Goal: Navigation & Orientation: Locate item on page

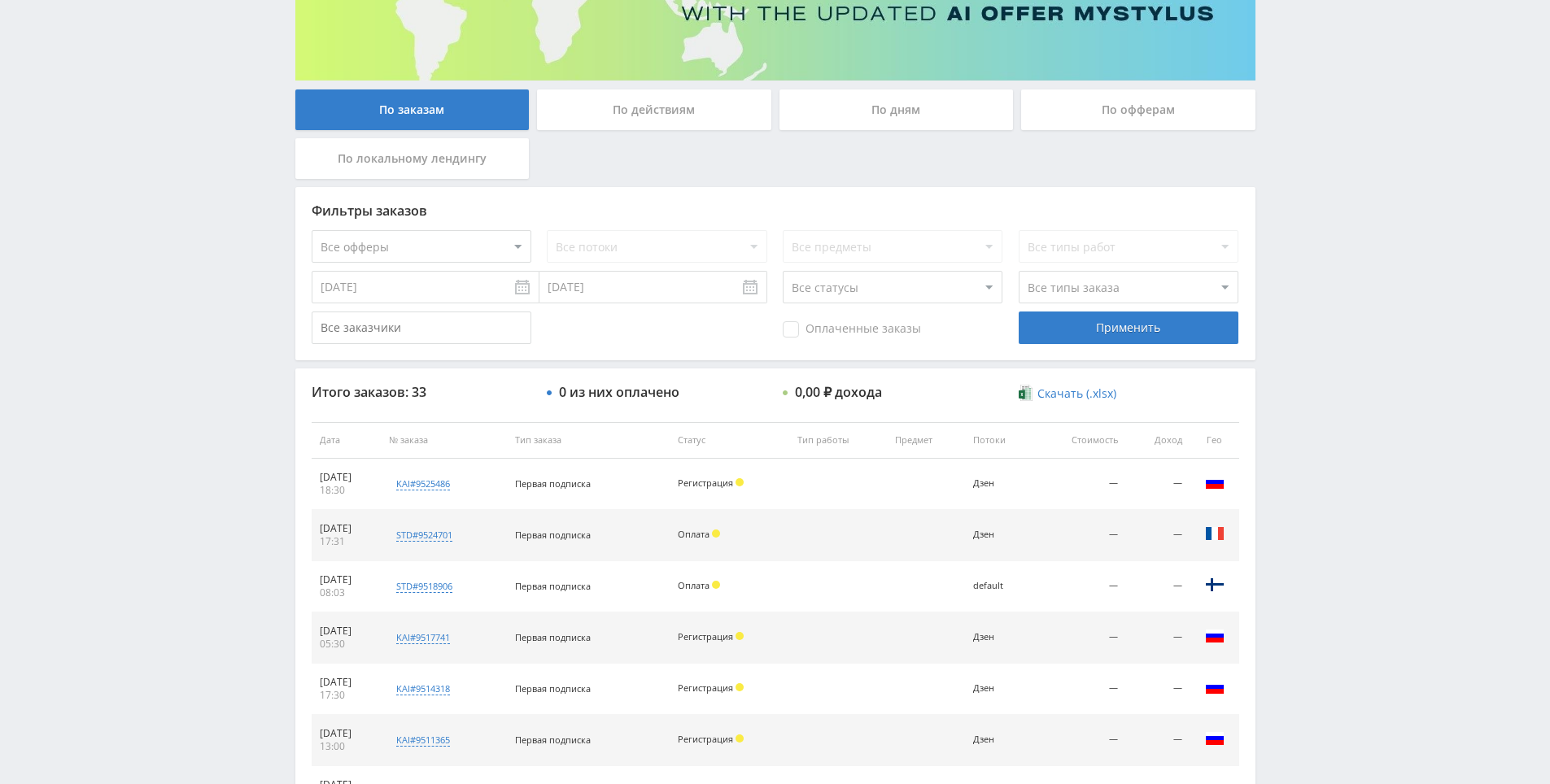
scroll to position [244, 0]
click at [1327, 256] on div "Telegram-канал Инструменты База знаний Ваш менеджер: [PERSON_NAME] Online @edug…" at bounding box center [775, 438] width 1550 height 1365
click at [1289, 346] on div "Telegram-канал Инструменты База знаний Ваш менеджер: [PERSON_NAME] Online @edug…" at bounding box center [775, 438] width 1550 height 1365
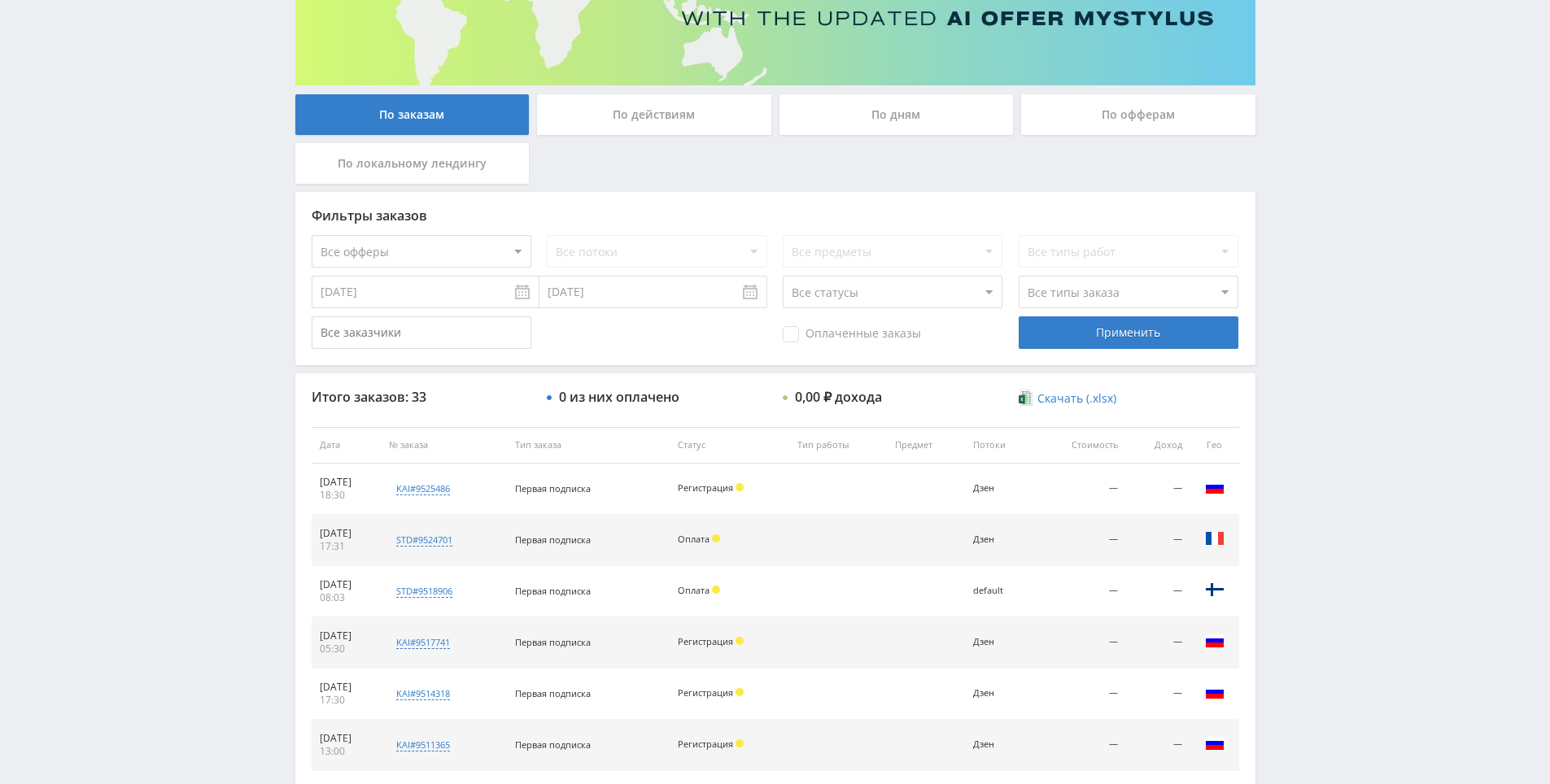
scroll to position [324, 0]
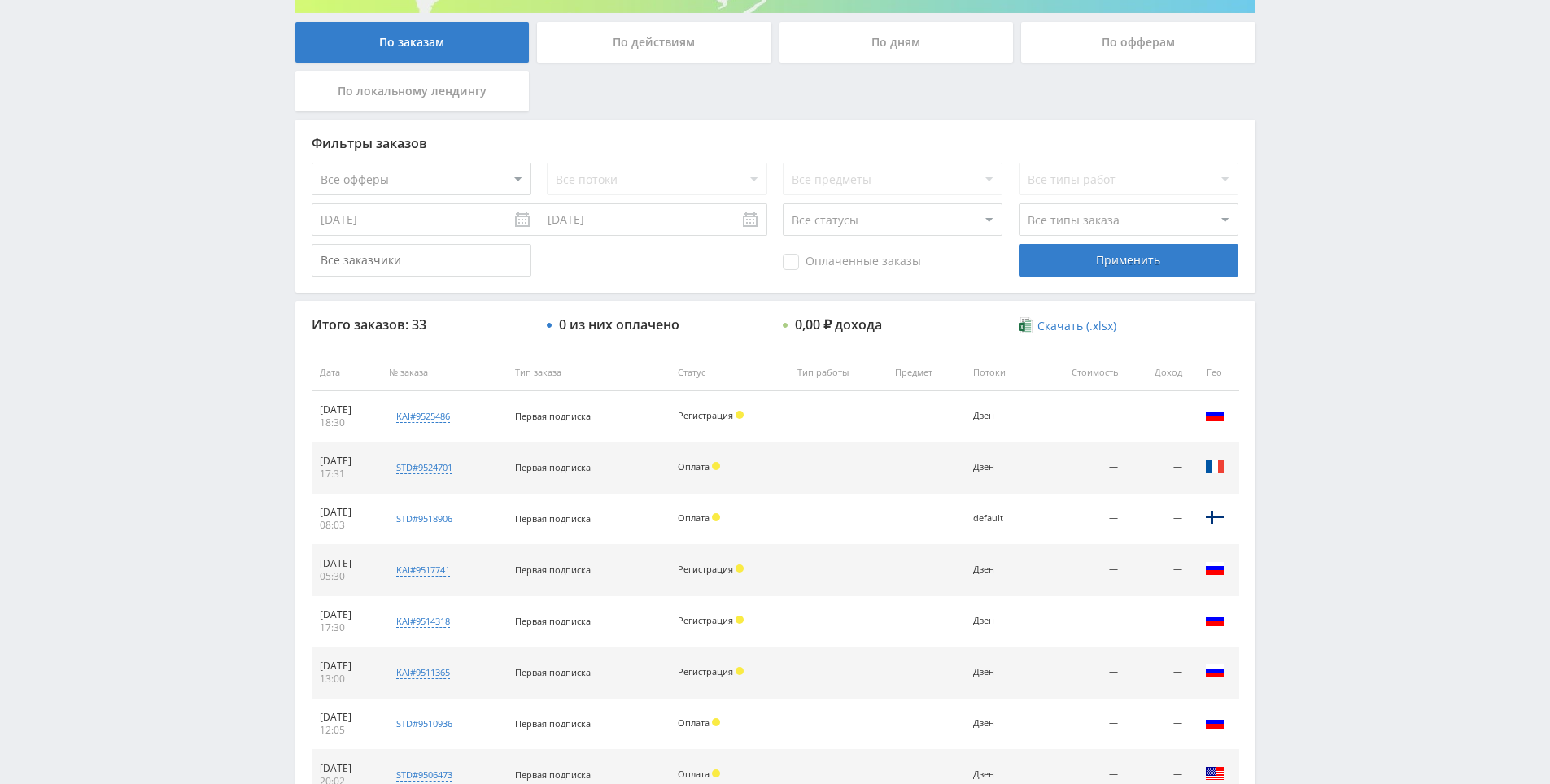
drag, startPoint x: 1281, startPoint y: 631, endPoint x: 1302, endPoint y: 631, distance: 21.0
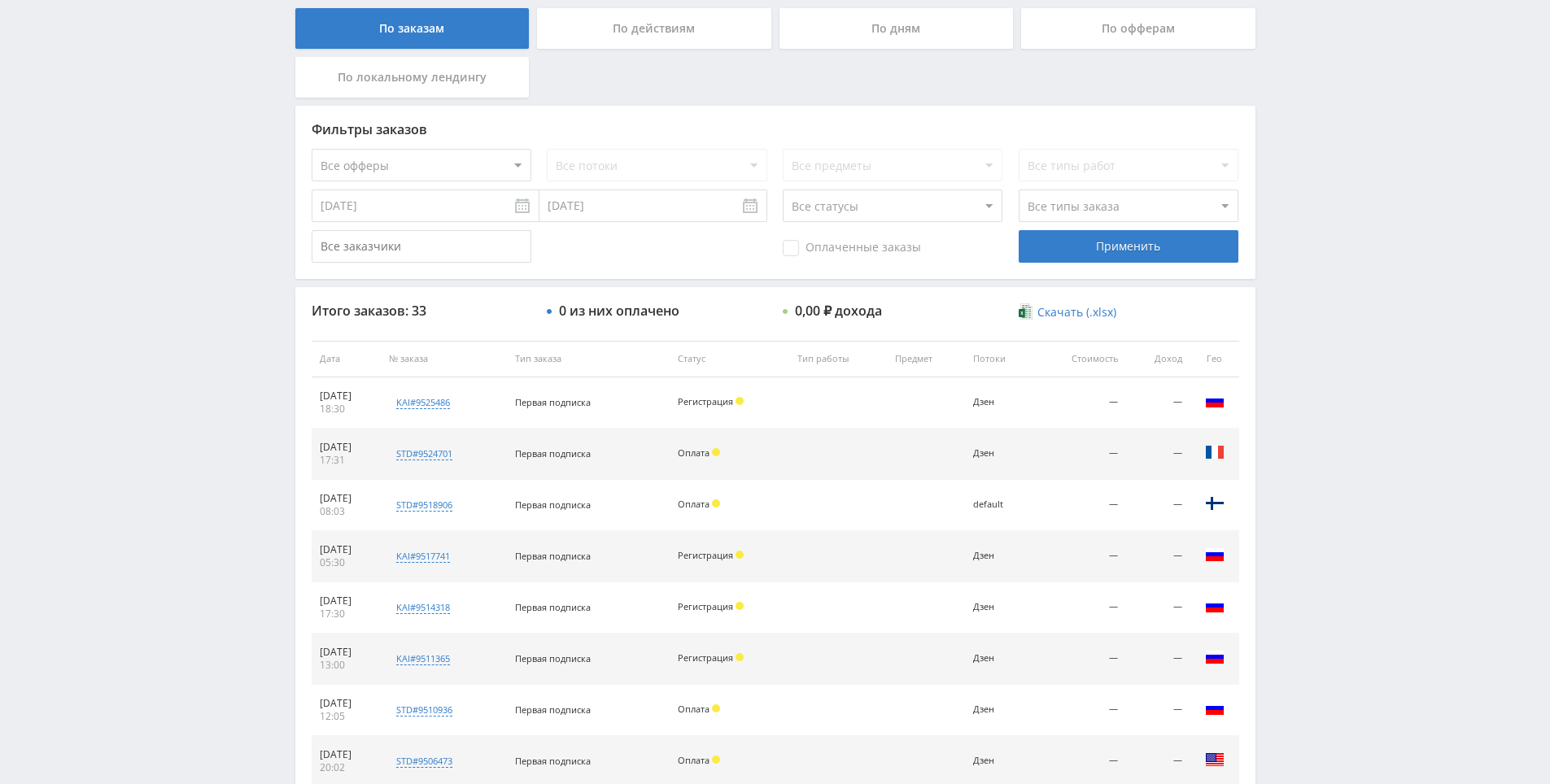
drag, startPoint x: 1329, startPoint y: 601, endPoint x: 1298, endPoint y: 531, distance: 76.6
drag, startPoint x: 1283, startPoint y: 509, endPoint x: 1317, endPoint y: 542, distance: 47.4
click at [1297, 520] on div "Telegram-канал Инструменты База знаний Ваш менеджер: [PERSON_NAME] Online @edug…" at bounding box center [775, 358] width 1550 height 1365
click at [1318, 544] on div "Telegram-канал Инструменты База знаний Ваш менеджер: [PERSON_NAME] Online @edug…" at bounding box center [775, 358] width 1550 height 1365
click at [1306, 482] on div "Telegram-канал Инструменты База знаний Ваш менеджер: [PERSON_NAME] Online @edug…" at bounding box center [775, 358] width 1550 height 1365
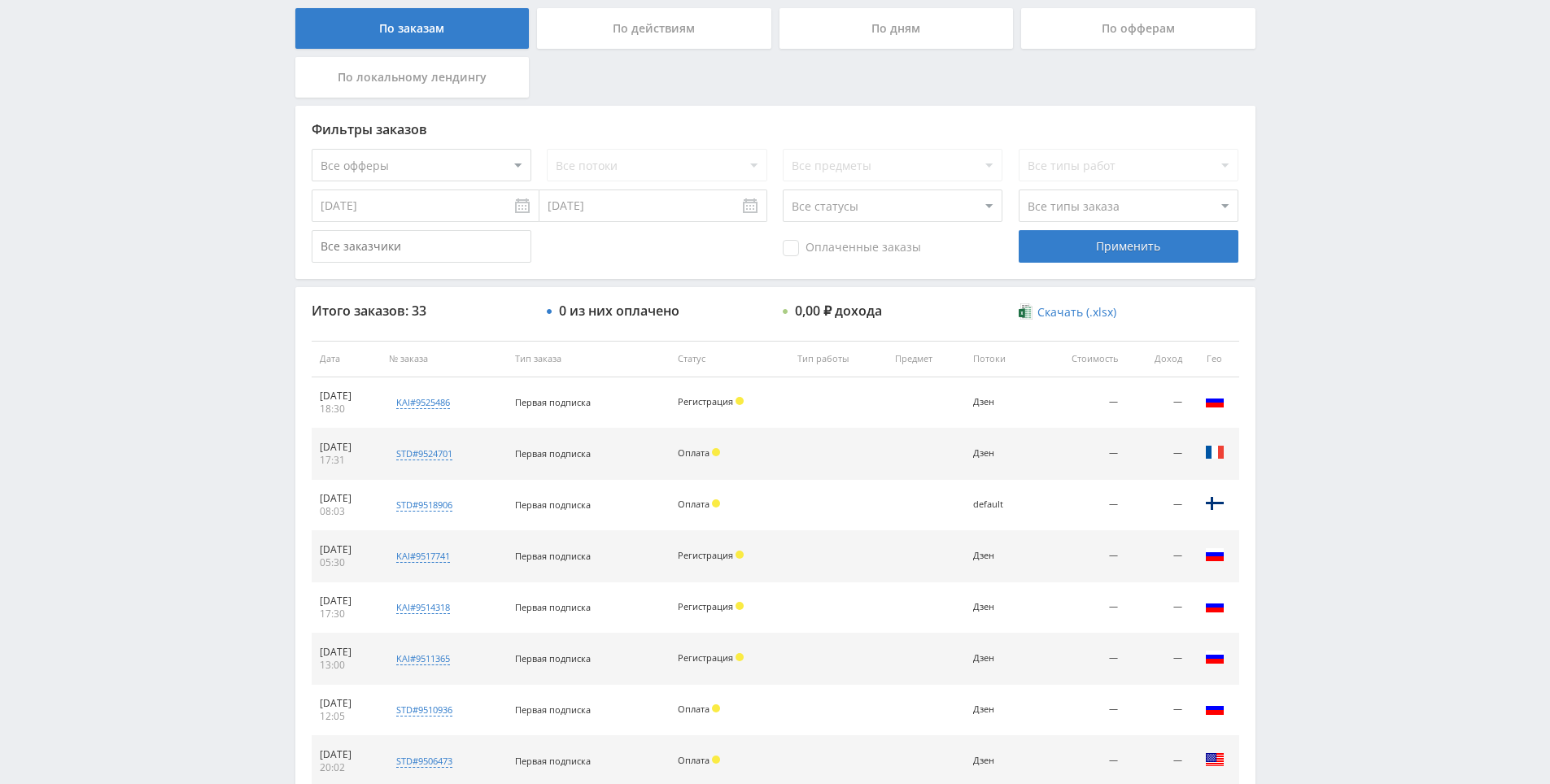
drag, startPoint x: 1306, startPoint y: 482, endPoint x: 1303, endPoint y: 453, distance: 29.2
click at [1303, 451] on div "Telegram-канал Инструменты База знаний Ваш менеджер: [PERSON_NAME] Online @edug…" at bounding box center [775, 358] width 1550 height 1365
click at [1303, 450] on div "Telegram-канал Инструменты База знаний Ваш менеджер: [PERSON_NAME] Online @edug…" at bounding box center [775, 358] width 1550 height 1365
drag, startPoint x: 1316, startPoint y: 305, endPoint x: 1352, endPoint y: 187, distance: 123.4
click at [1352, 187] on div "Telegram-канал Инструменты База знаний Ваш менеджер: [PERSON_NAME] Online @edug…" at bounding box center [775, 358] width 1550 height 1365
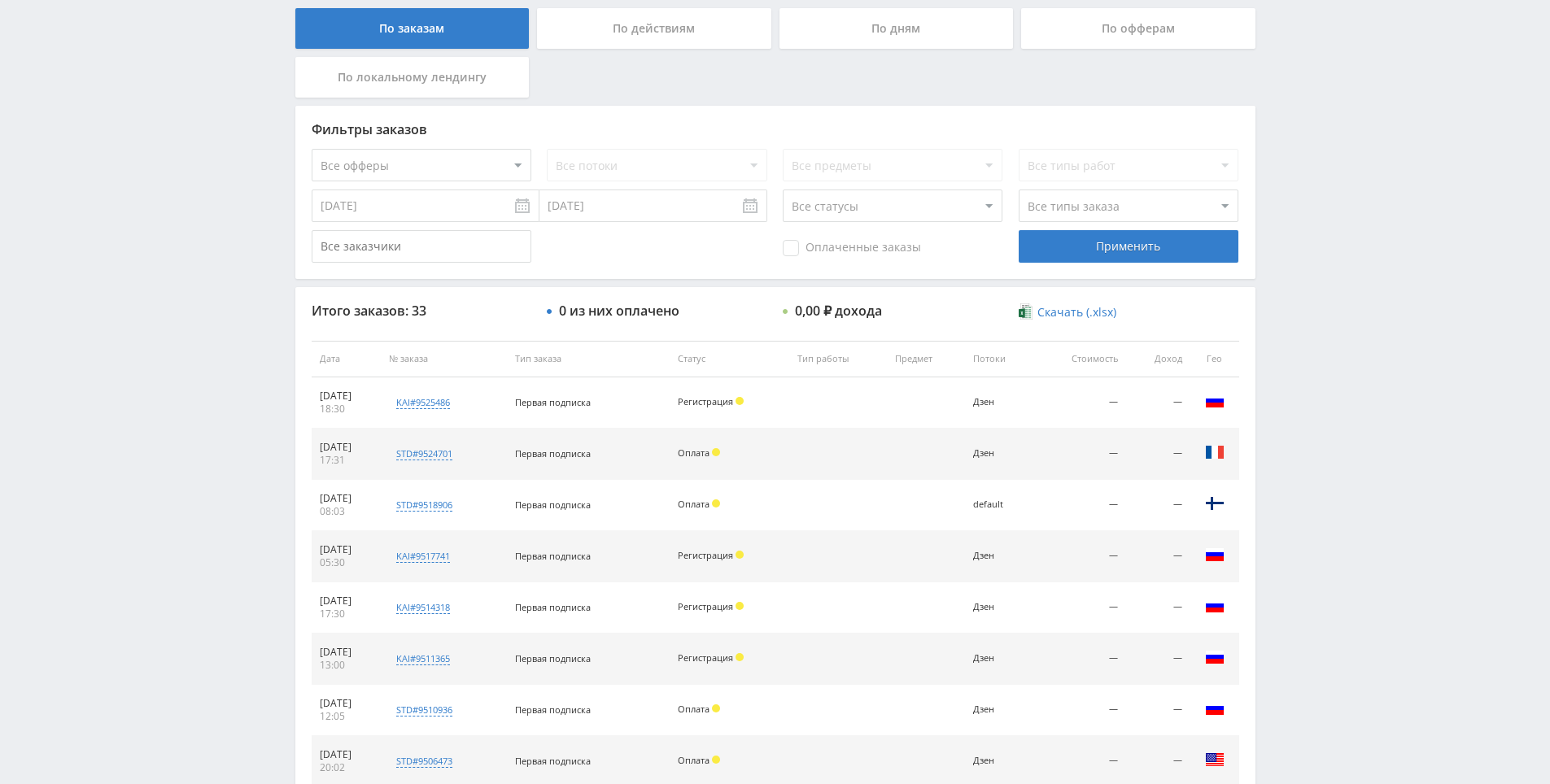
click at [1352, 187] on div "Telegram-канал Инструменты База знаний Ваш менеджер: [PERSON_NAME] Online @edug…" at bounding box center [775, 358] width 1550 height 1365
drag, startPoint x: 1350, startPoint y: 161, endPoint x: 1273, endPoint y: 136, distance: 81.0
click at [1346, 157] on div "Telegram-канал Инструменты База знаний Ваш менеджер: [PERSON_NAME] Online @edug…" at bounding box center [775, 358] width 1550 height 1365
click at [1296, 145] on div "Telegram-канал Инструменты База знаний Ваш менеджер: [PERSON_NAME] Online @edug…" at bounding box center [775, 358] width 1550 height 1365
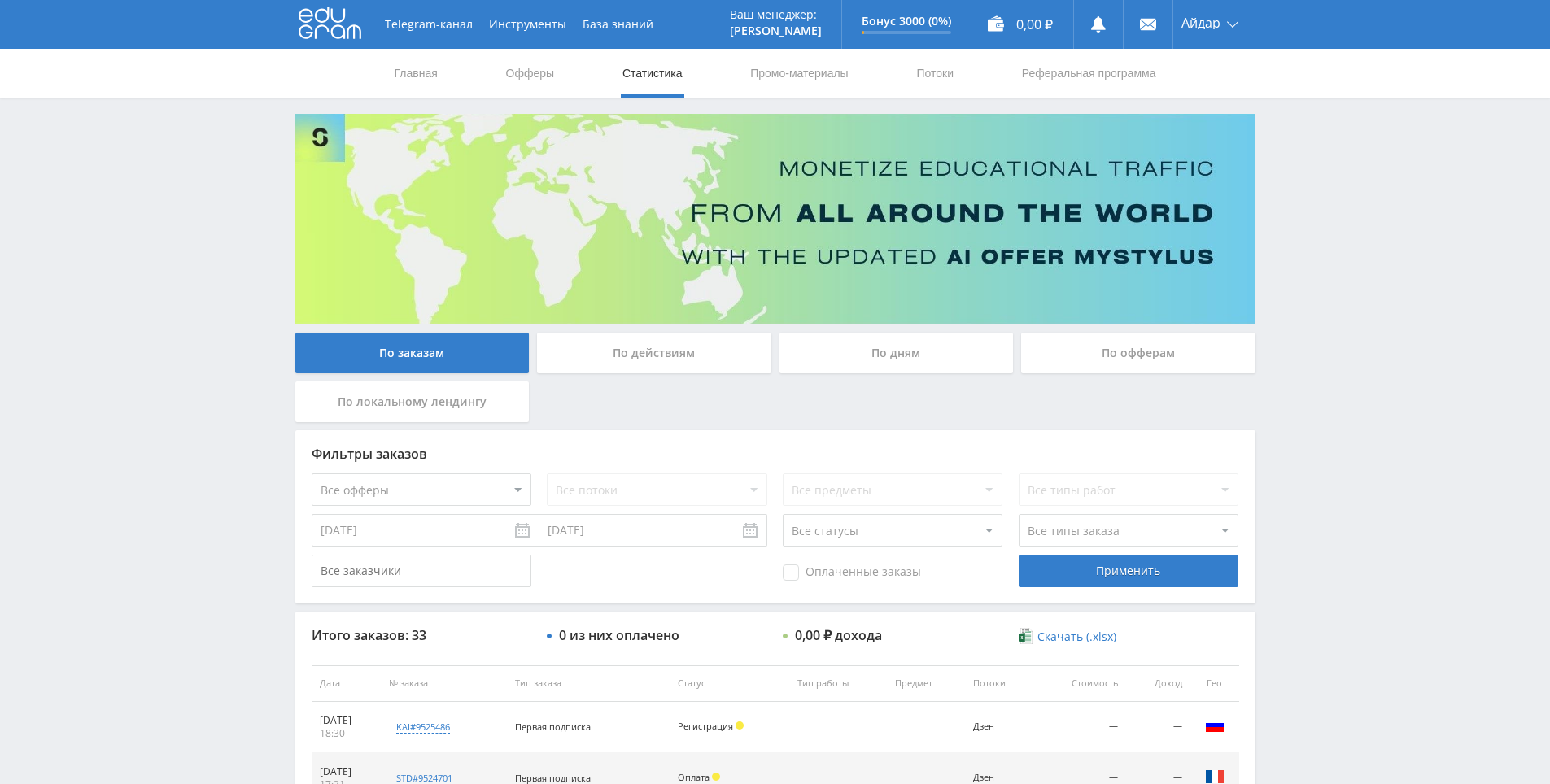
click at [1349, 105] on div "Telegram-канал Инструменты База знаний Ваш менеджер: [PERSON_NAME] Online @edug…" at bounding box center [775, 682] width 1550 height 1365
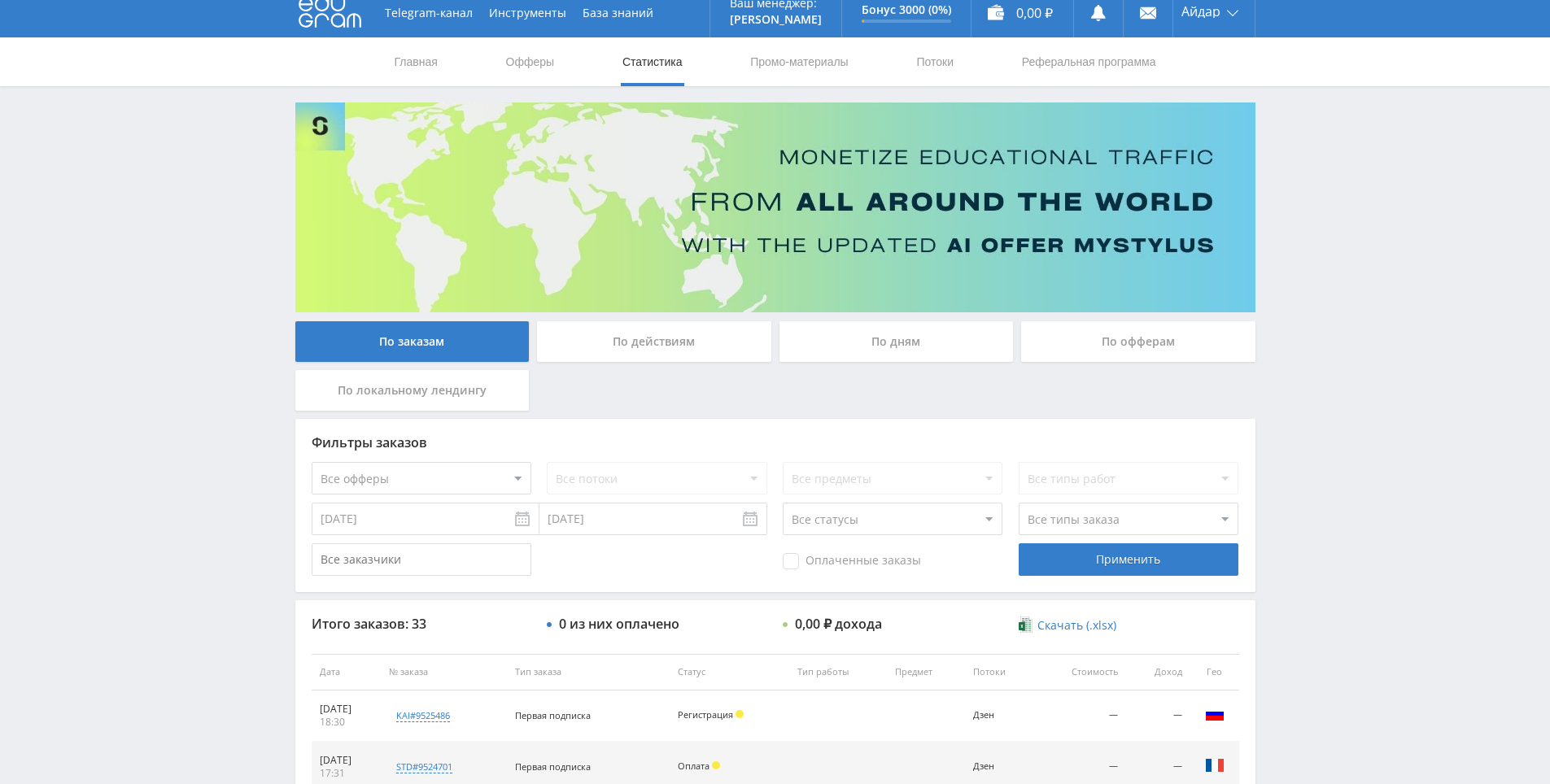
drag, startPoint x: 1330, startPoint y: 153, endPoint x: 1322, endPoint y: 190, distance: 37.9
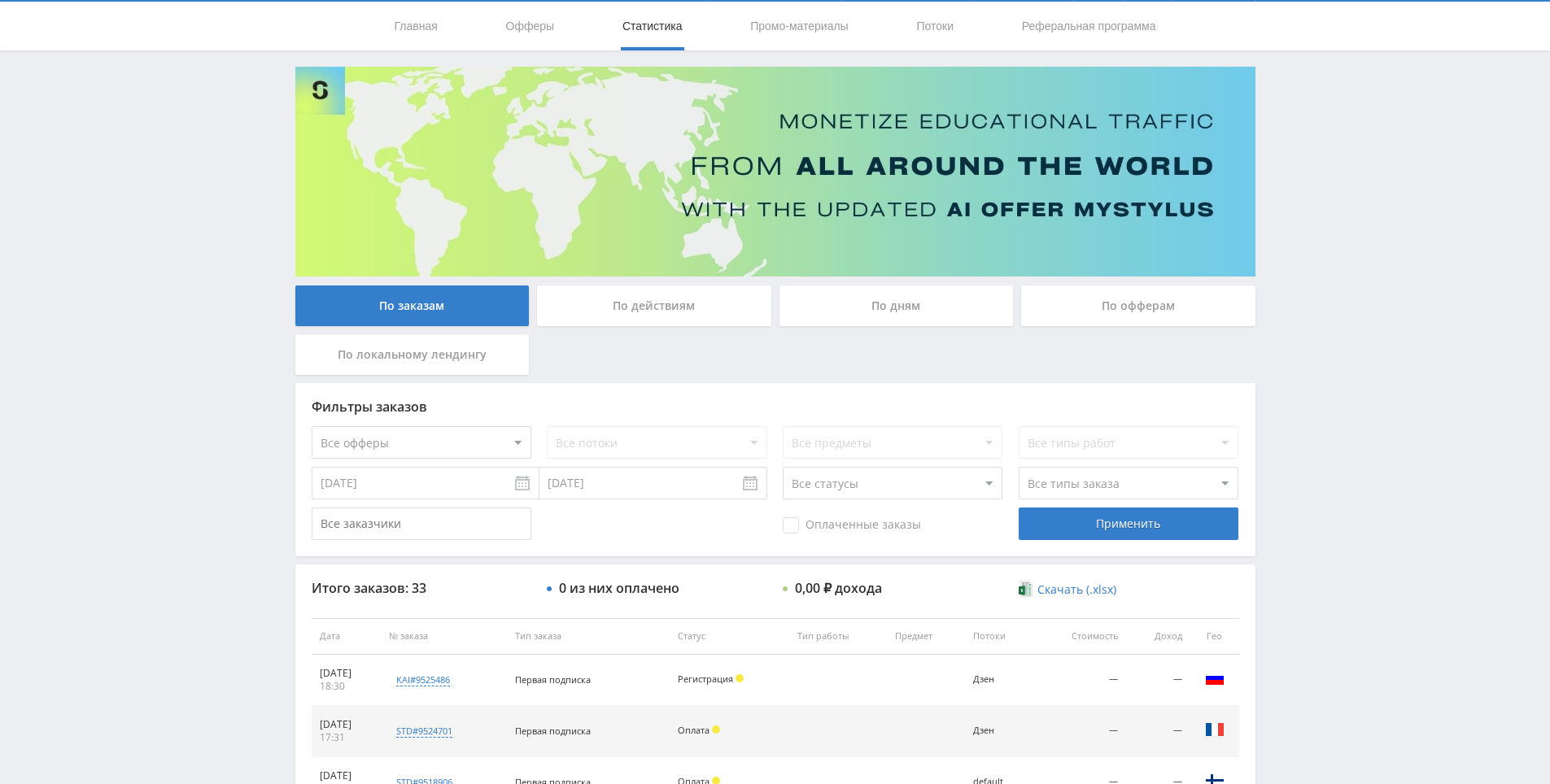
click at [1322, 190] on div "Telegram-канал Инструменты База знаний Ваш менеджер: [PERSON_NAME] Online @edug…" at bounding box center [775, 635] width 1550 height 1365
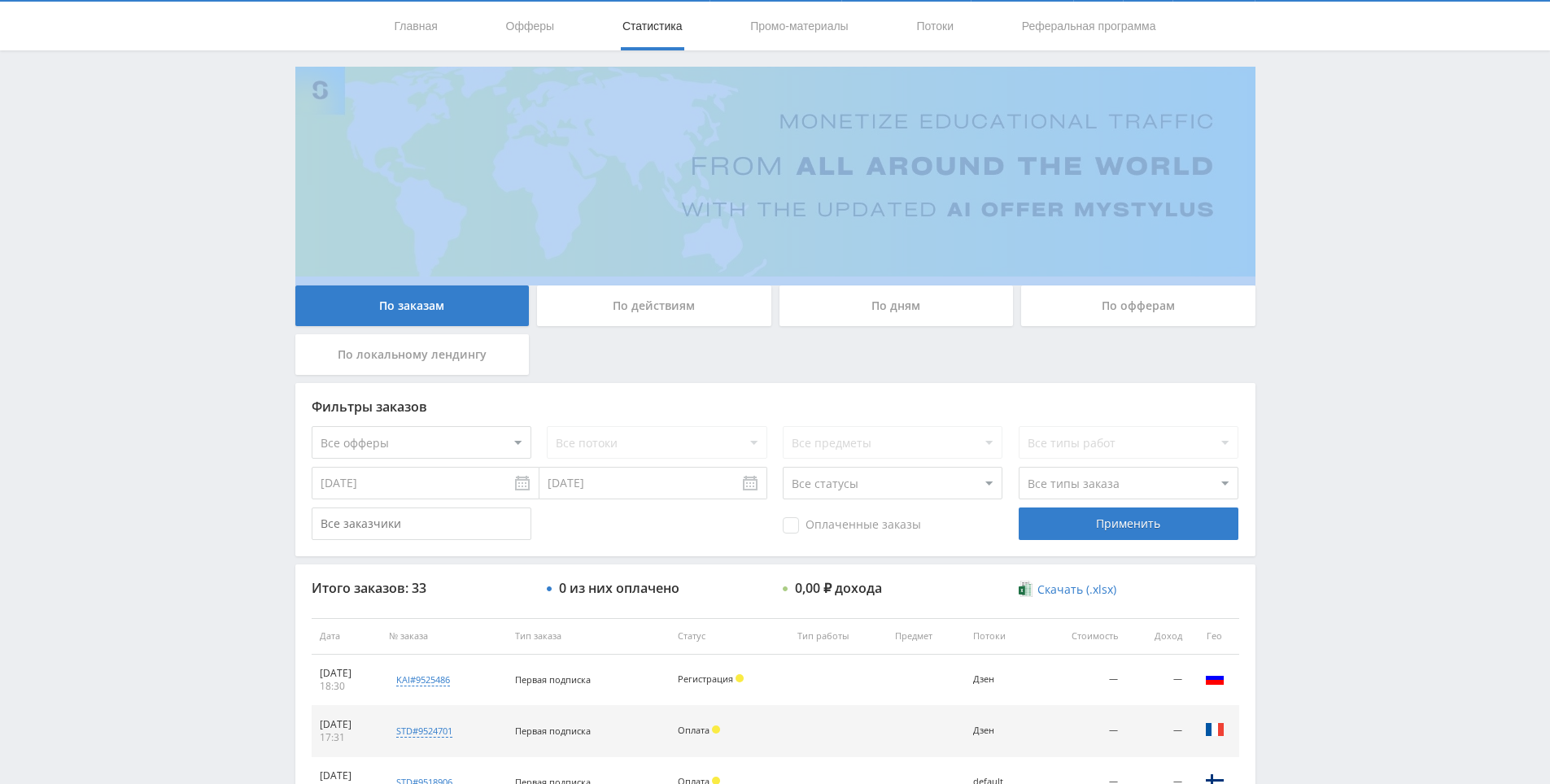
click at [1322, 190] on div "Telegram-канал Инструменты База знаний Ваш менеджер: [PERSON_NAME] Online @edug…" at bounding box center [775, 635] width 1550 height 1365
drag, startPoint x: 1322, startPoint y: 190, endPoint x: 1306, endPoint y: 126, distance: 66.0
click at [1306, 126] on div "Telegram-канал Инструменты База знаний Ваш менеджер: [PERSON_NAME] Online @edug…" at bounding box center [775, 635] width 1550 height 1365
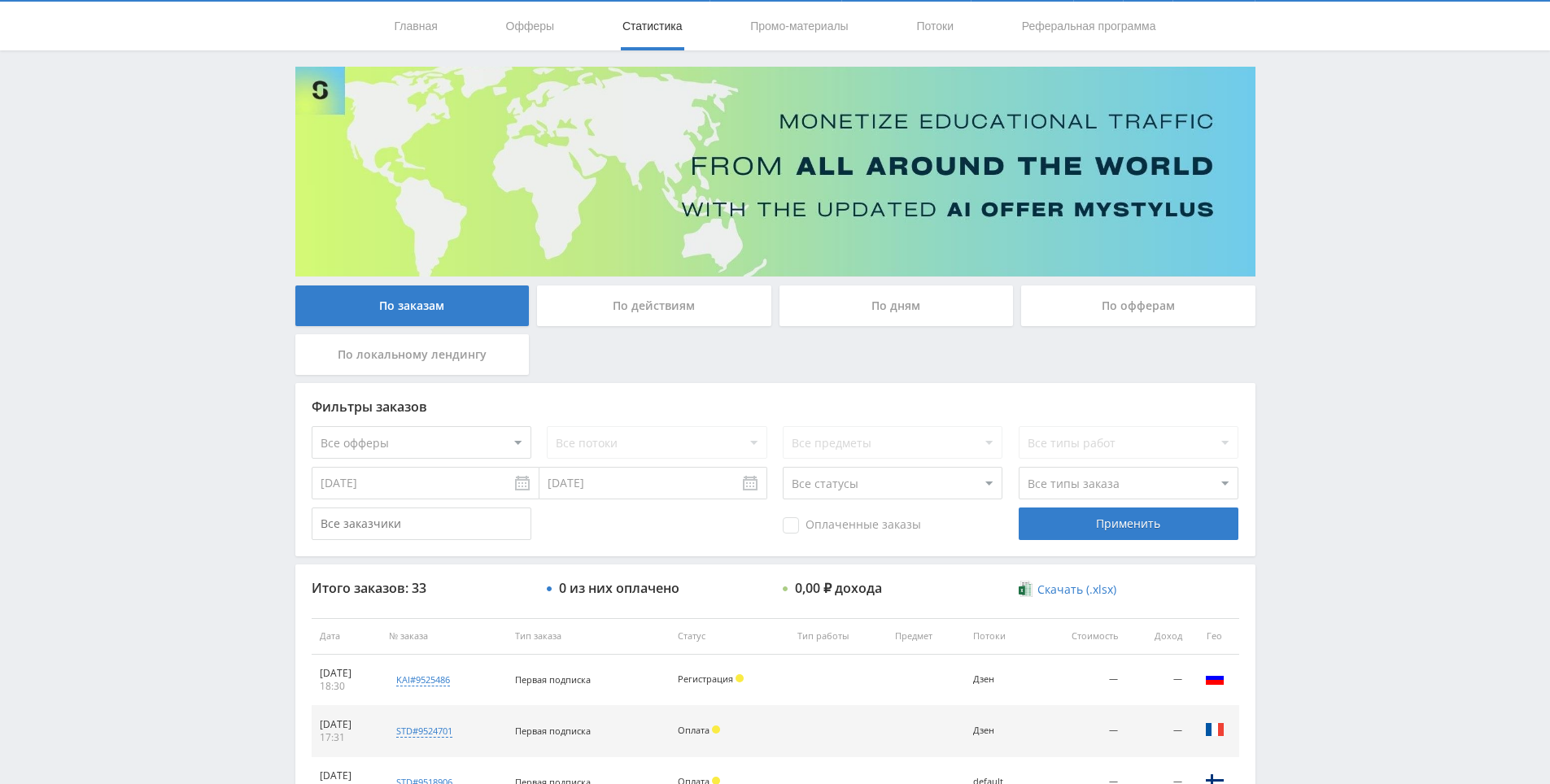
click at [1296, 82] on div "Telegram-канал Инструменты База знаний Ваш менеджер: [PERSON_NAME] Online @edug…" at bounding box center [775, 635] width 1550 height 1365
